Goal: Information Seeking & Learning: Learn about a topic

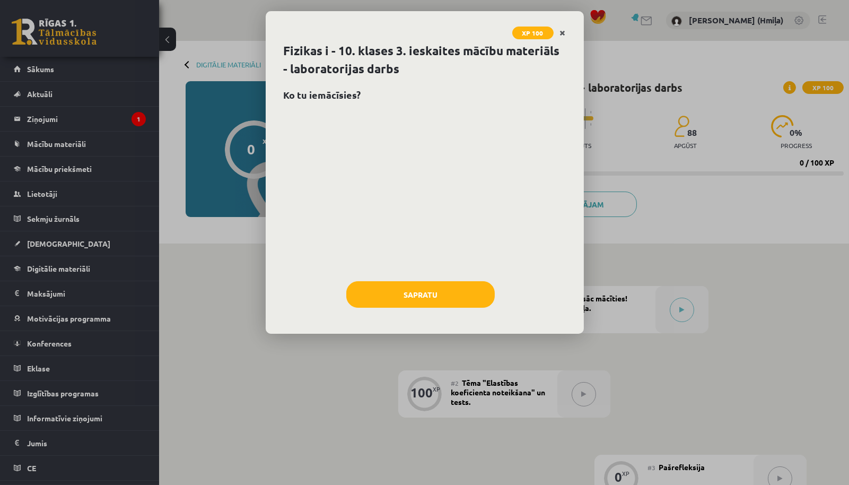
click at [565, 33] on icon "Close" at bounding box center [563, 33] width 6 height 7
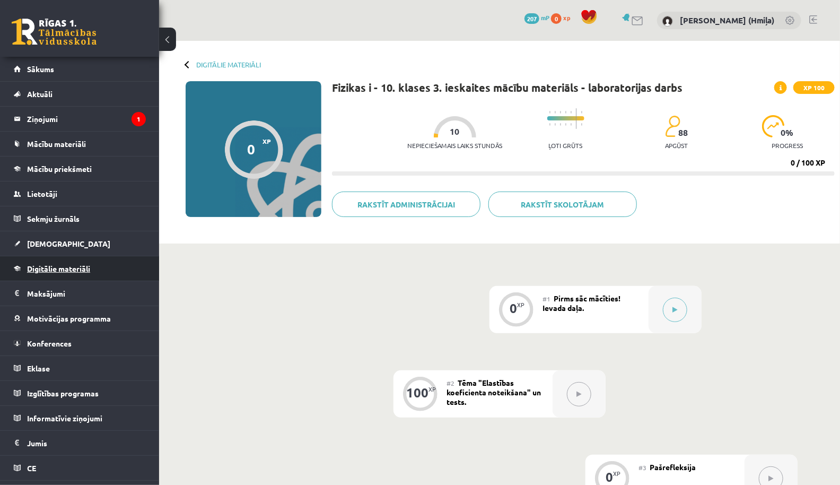
click at [77, 269] on span "Digitālie materiāli" at bounding box center [58, 269] width 63 height 10
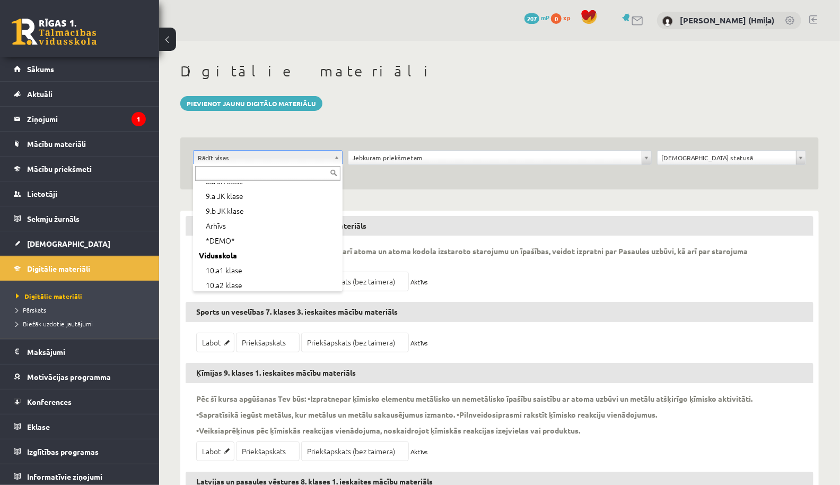
scroll to position [149, 0]
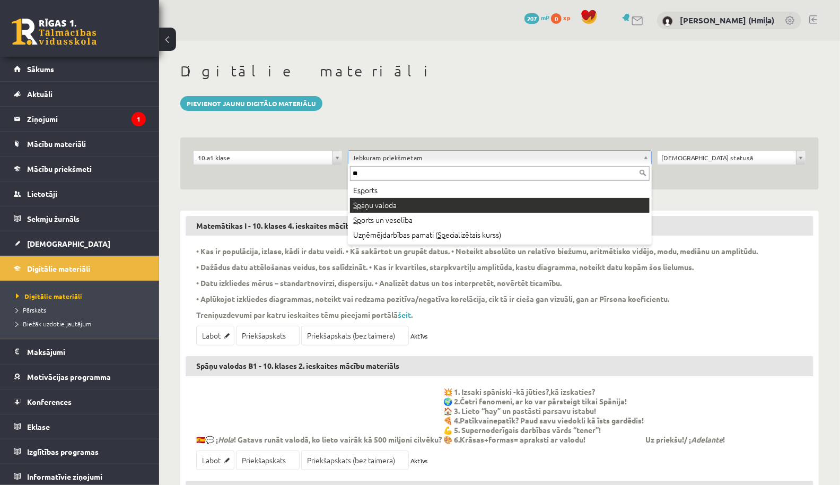
type input "**"
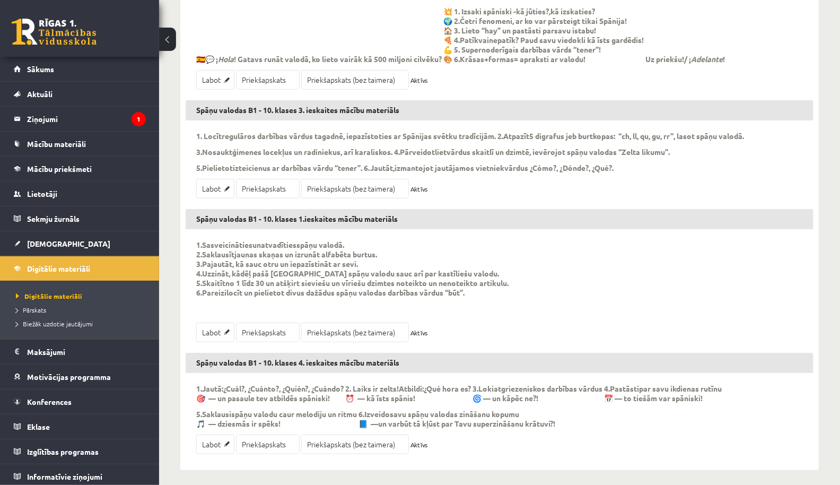
scroll to position [242, 0]
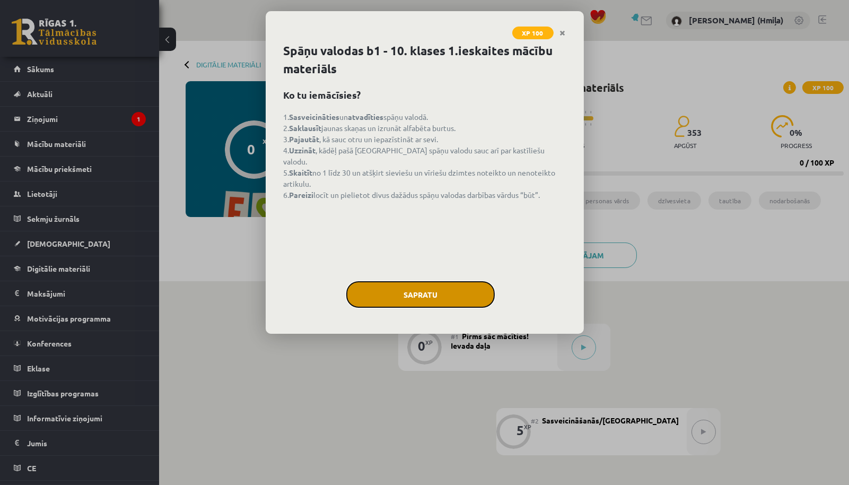
click at [460, 295] on button "Sapratu" at bounding box center [420, 294] width 148 height 27
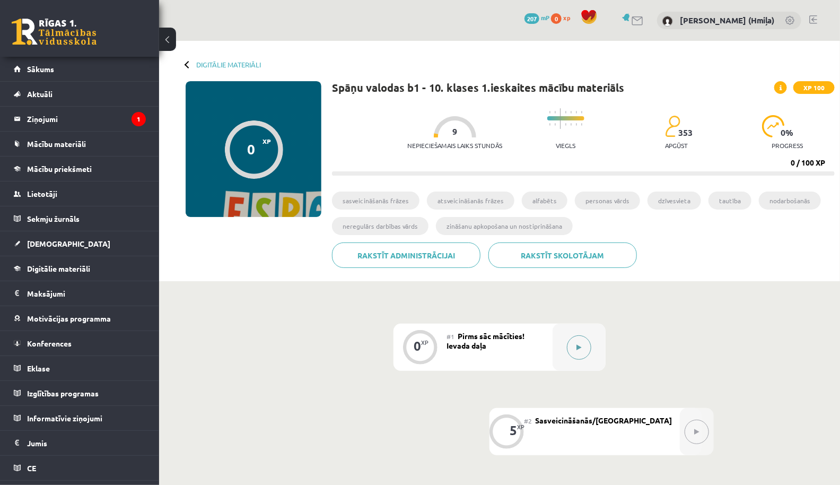
click at [588, 342] on button at bounding box center [579, 347] width 24 height 24
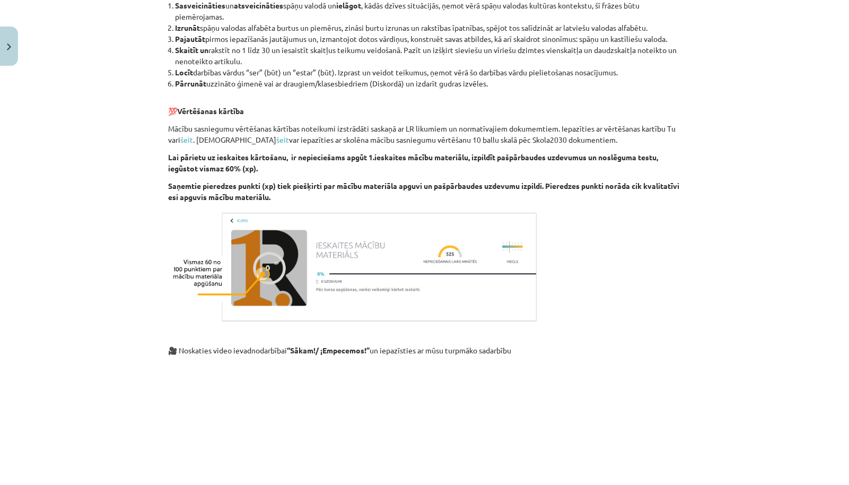
scroll to position [865, 0]
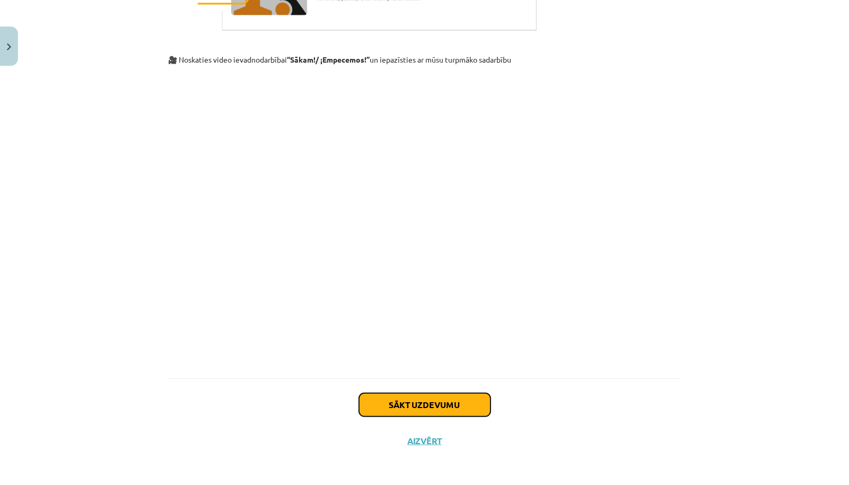
click at [442, 397] on button "Sākt uzdevumu" at bounding box center [425, 404] width 132 height 23
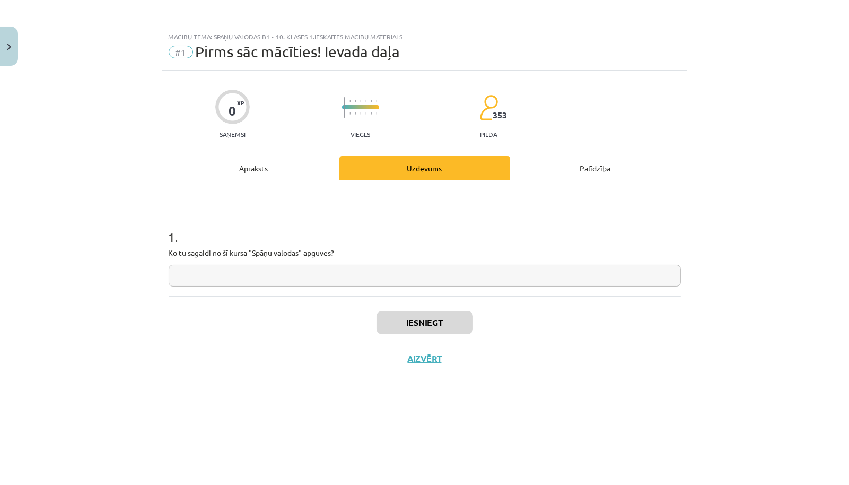
scroll to position [0, 0]
click at [383, 279] on input "text" at bounding box center [425, 276] width 512 height 22
type input "***"
click at [438, 320] on button "Iesniegt" at bounding box center [425, 322] width 97 height 23
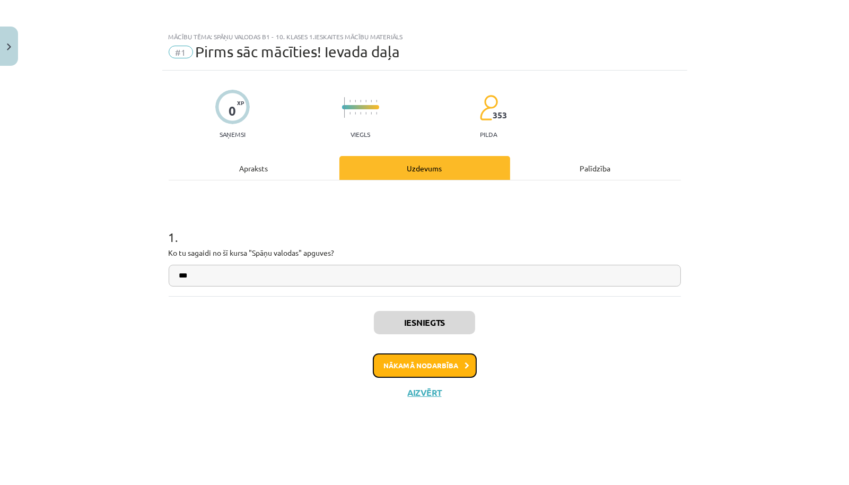
click at [459, 364] on button "Nākamā nodarbība" at bounding box center [425, 365] width 104 height 24
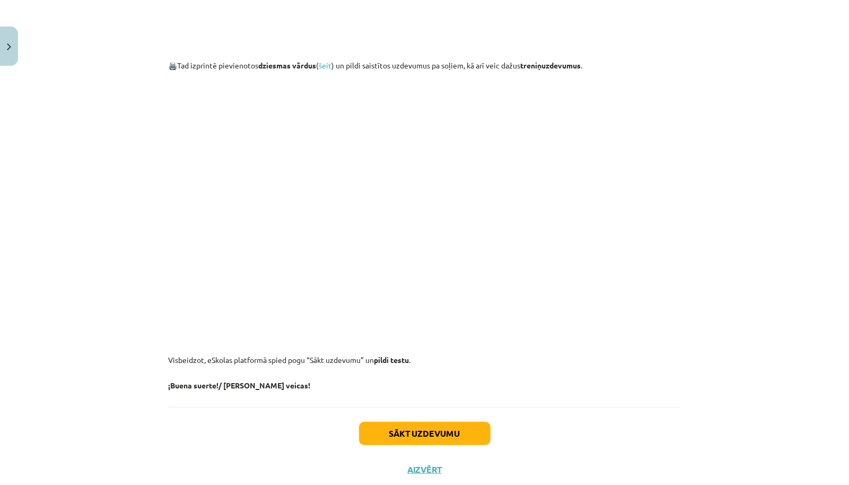
scroll to position [1093, 0]
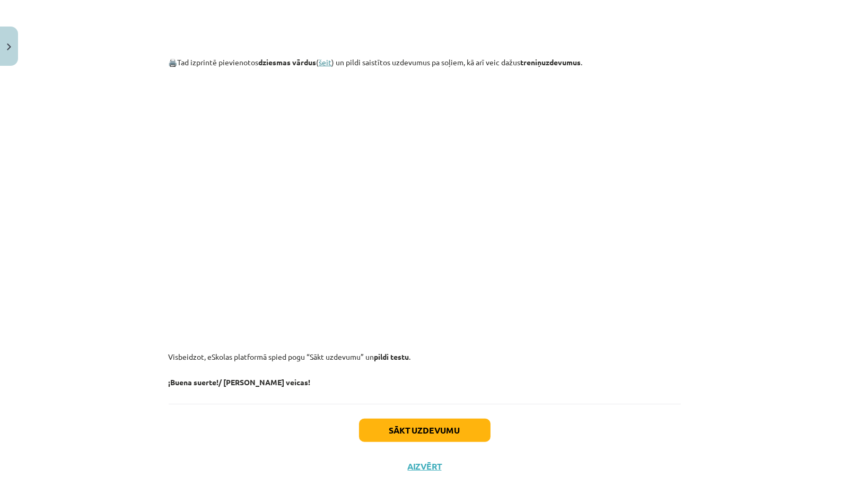
click at [326, 62] on link "šeit" at bounding box center [325, 62] width 13 height 10
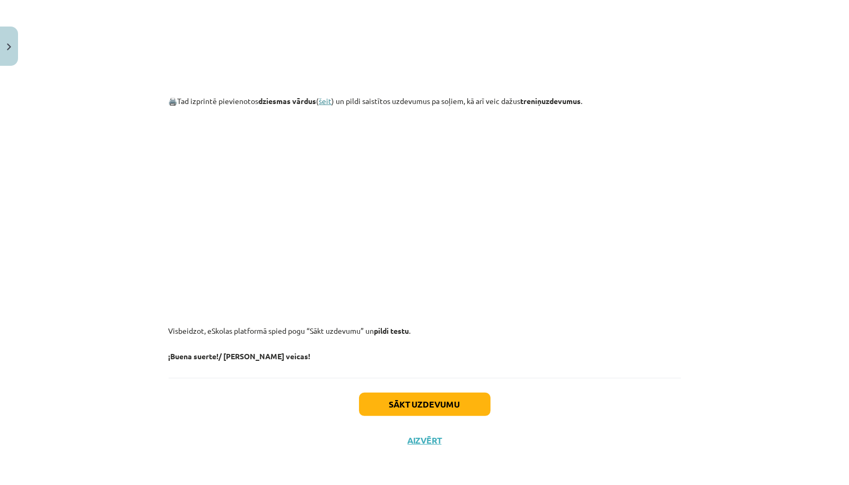
scroll to position [1054, 0]
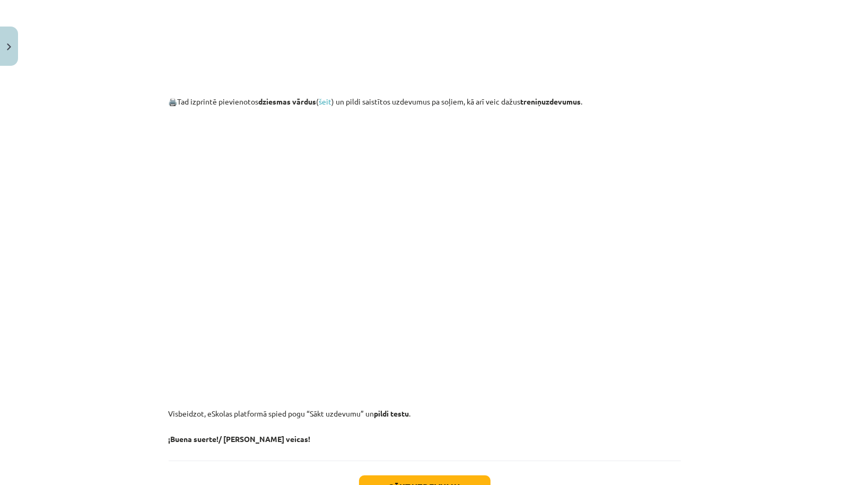
click at [321, 106] on p "🖨️ Tad izprintē pievienotos dziesmas vārdus ( šeit ) un pildi saistītos uzdevum…" at bounding box center [425, 97] width 512 height 19
click at [323, 101] on link "šeit" at bounding box center [325, 102] width 13 height 10
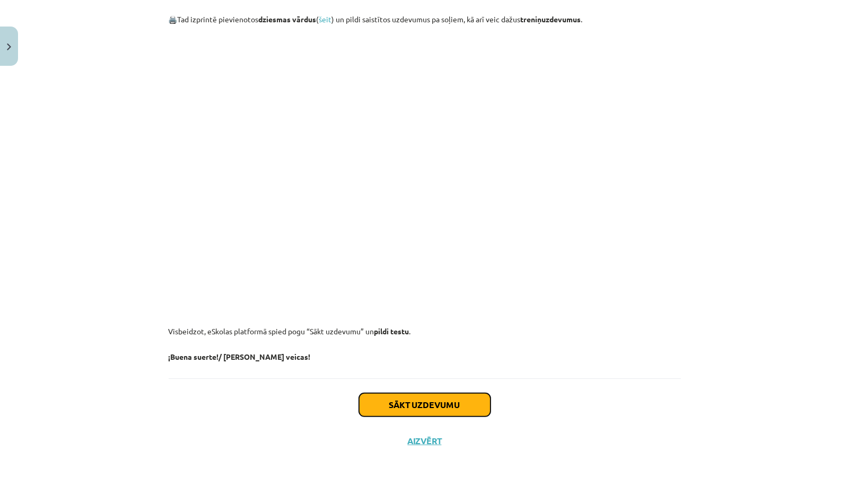
click at [449, 406] on button "Sākt uzdevumu" at bounding box center [425, 404] width 132 height 23
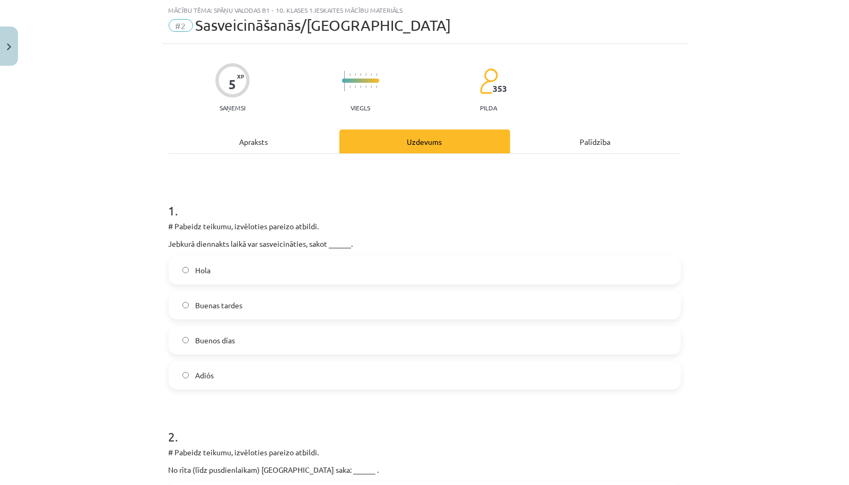
click at [415, 276] on label "Hola" at bounding box center [425, 270] width 510 height 27
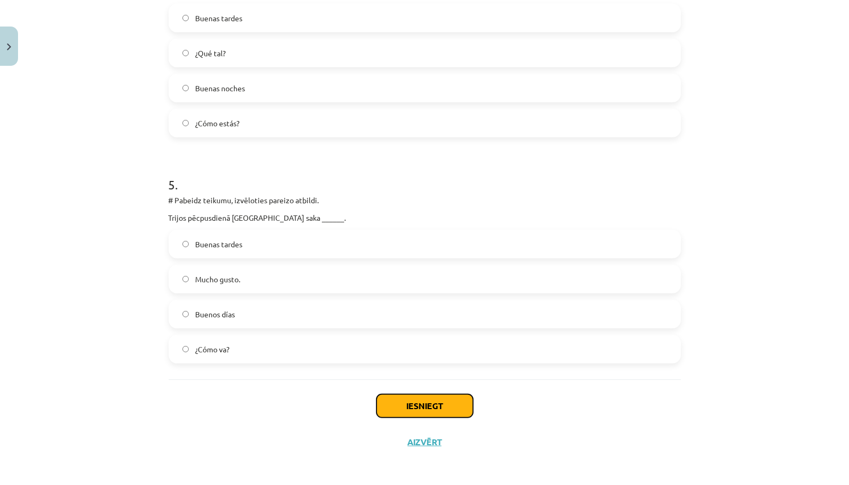
click at [435, 400] on button "Iesniegt" at bounding box center [425, 405] width 97 height 23
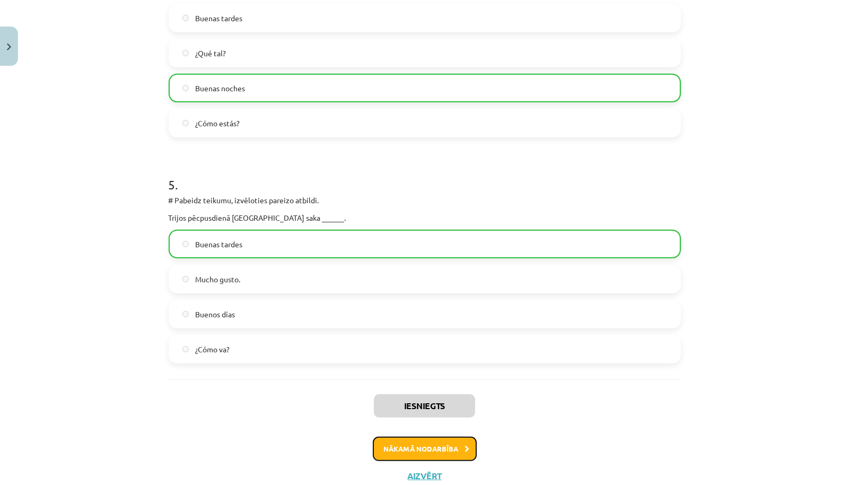
click at [451, 440] on button "Nākamā nodarbība" at bounding box center [425, 448] width 104 height 24
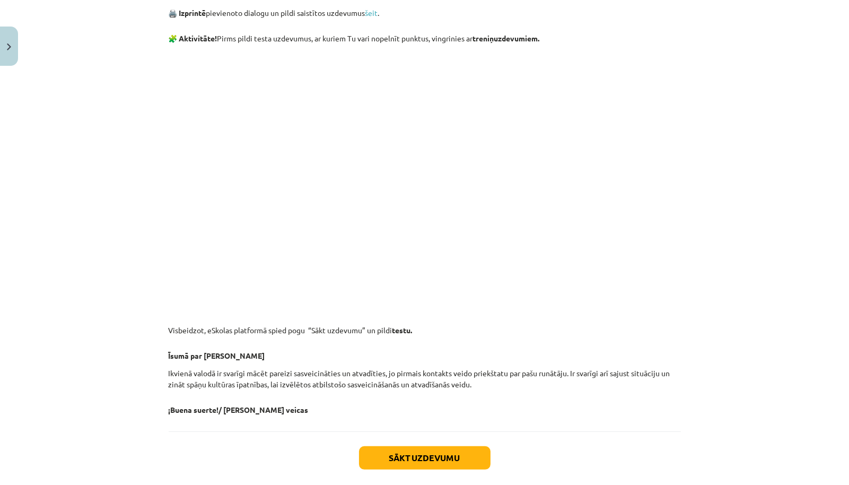
scroll to position [954, 0]
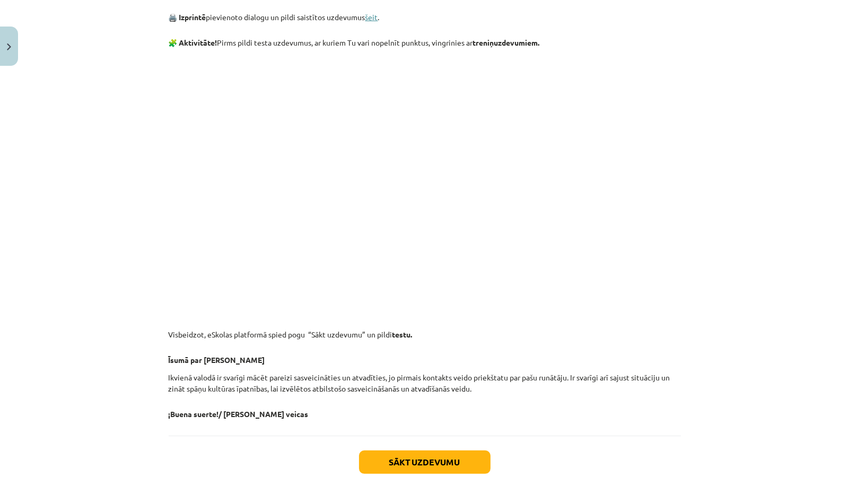
click at [370, 22] on link "šeit" at bounding box center [371, 17] width 13 height 10
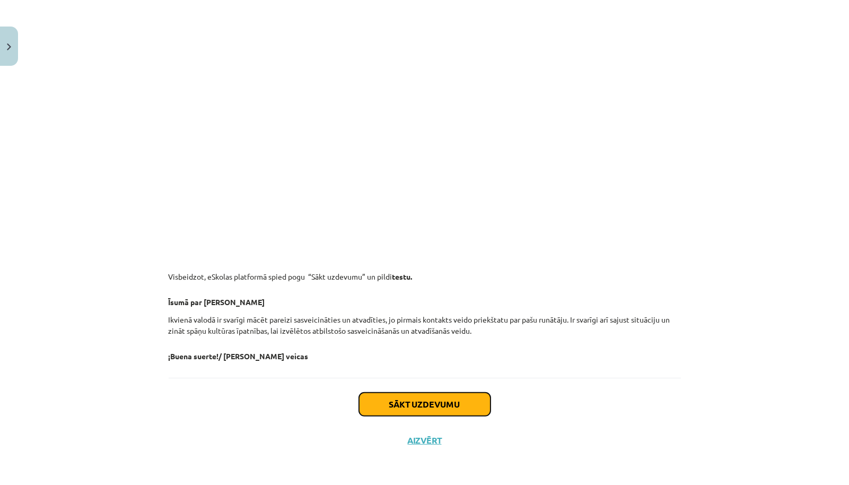
click at [429, 403] on button "Sākt uzdevumu" at bounding box center [425, 403] width 132 height 23
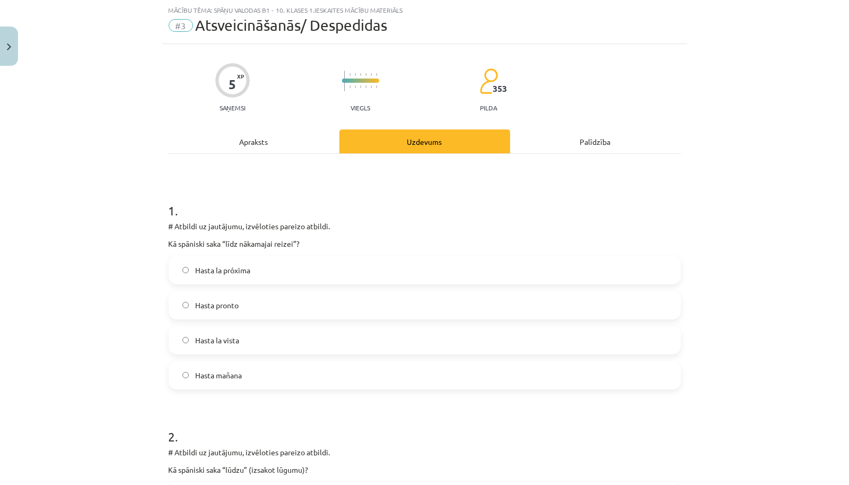
click at [400, 276] on label "Hasta la próxima" at bounding box center [425, 270] width 510 height 27
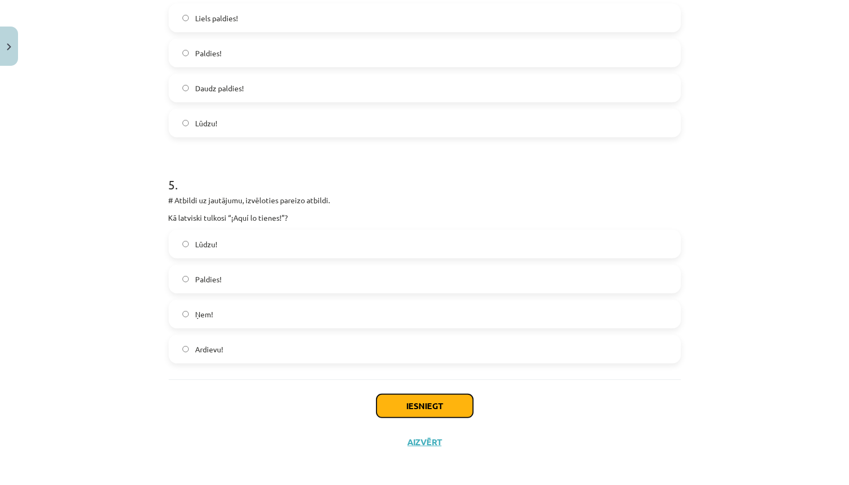
click at [425, 403] on button "Iesniegt" at bounding box center [425, 405] width 97 height 23
click at [508, 388] on div "Iesniegt Aizvērt" at bounding box center [425, 416] width 512 height 74
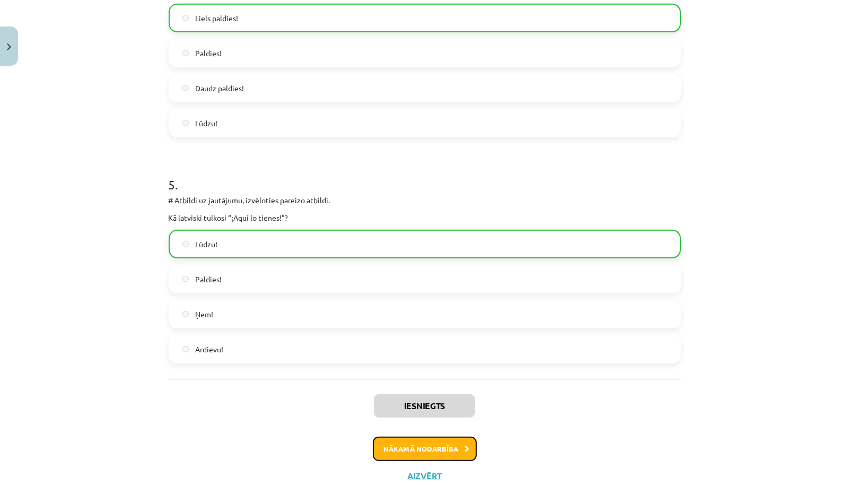
click at [458, 447] on button "Nākamā nodarbība" at bounding box center [425, 448] width 104 height 24
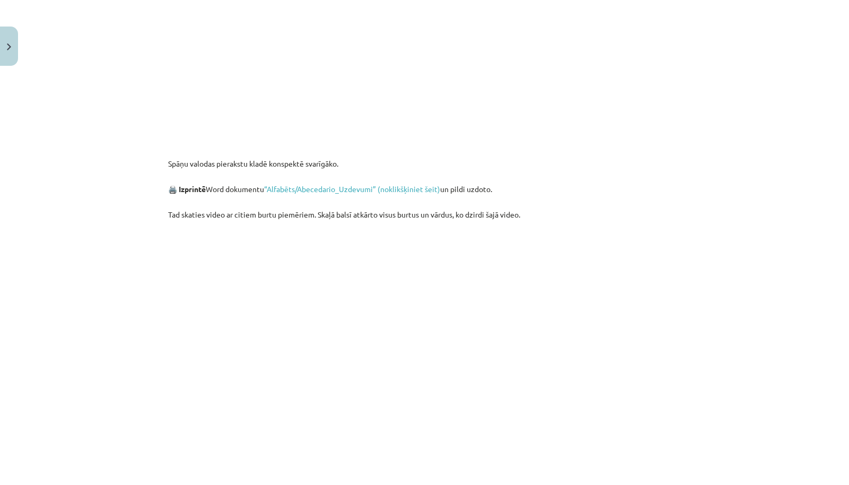
scroll to position [651, 0]
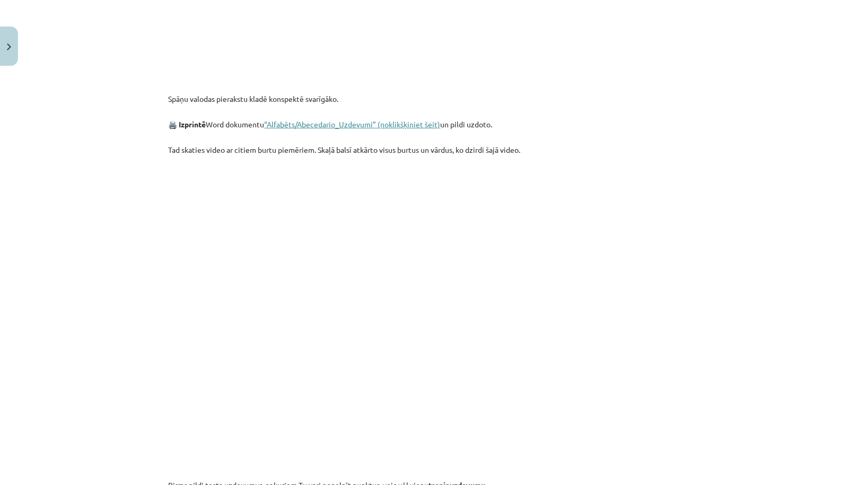
click at [365, 123] on link "“Alfabēts/Abecedario_Uzdevumi” (noklikšķiniet šeit)" at bounding box center [353, 124] width 176 height 10
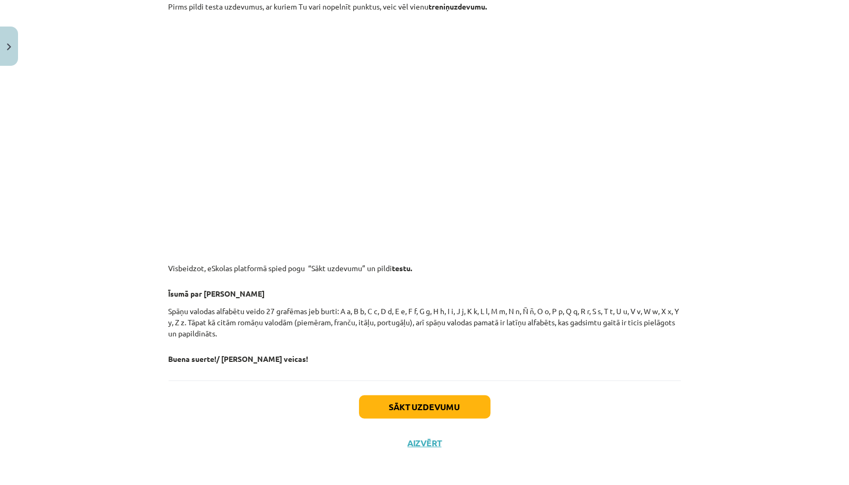
scroll to position [1131, 0]
click at [435, 413] on button "Sākt uzdevumu" at bounding box center [425, 405] width 132 height 23
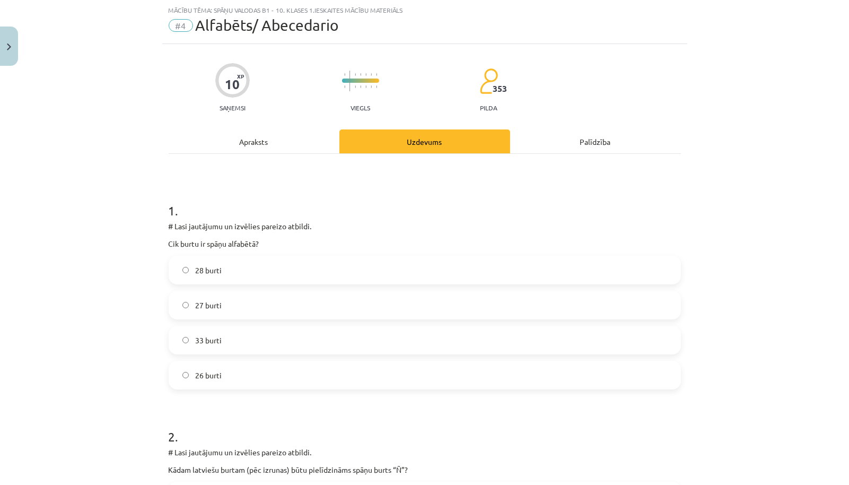
scroll to position [27, 0]
